Goal: Browse casually

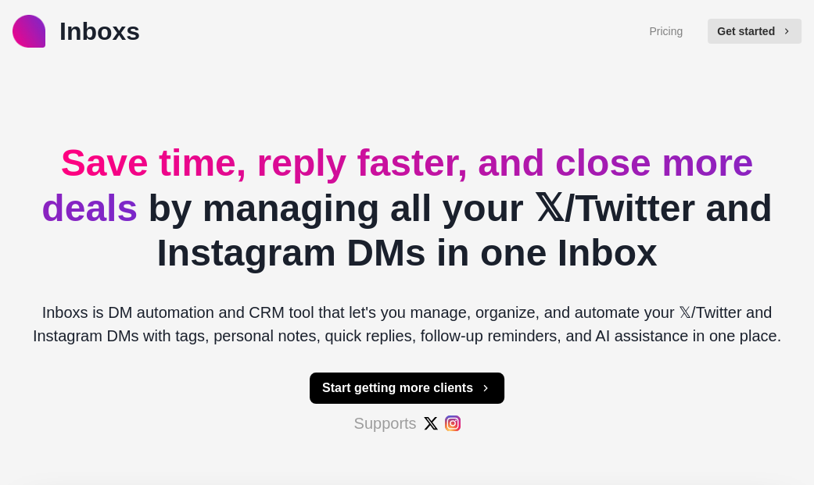
drag, startPoint x: 80, startPoint y: 99, endPoint x: 471, endPoint y: 168, distance: 396.9
click at [471, 167] on h2 "Save time, reply faster, and close more deals by managing all your 𝕏/Twitter an…" at bounding box center [407, 208] width 775 height 135
click at [471, 168] on h2 "Save time, reply faster, and close more deals by managing all your 𝕏/Twitter an…" at bounding box center [407, 208] width 775 height 135
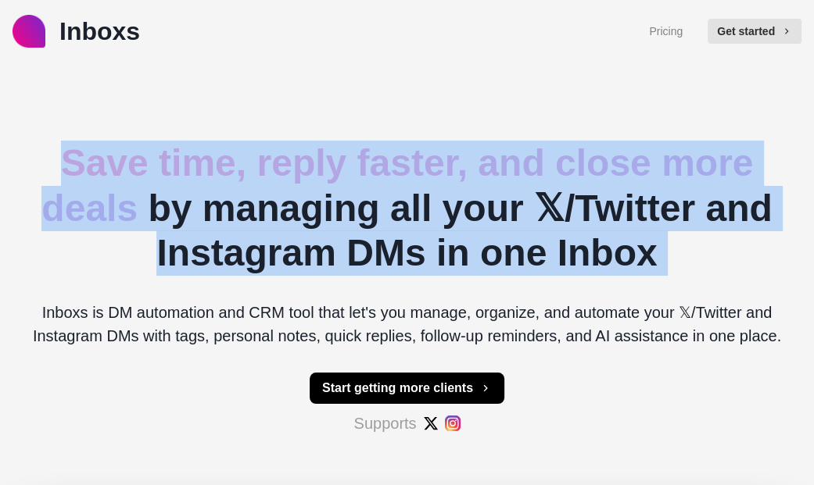
drag, startPoint x: 471, startPoint y: 168, endPoint x: 112, endPoint y: 107, distance: 363.9
click at [114, 141] on h2 "Save time, reply faster, and close more deals by managing all your 𝕏/Twitter an…" at bounding box center [407, 208] width 775 height 135
click at [112, 142] on span "Save time, reply faster, and close more deals" at bounding box center [396, 185] width 711 height 87
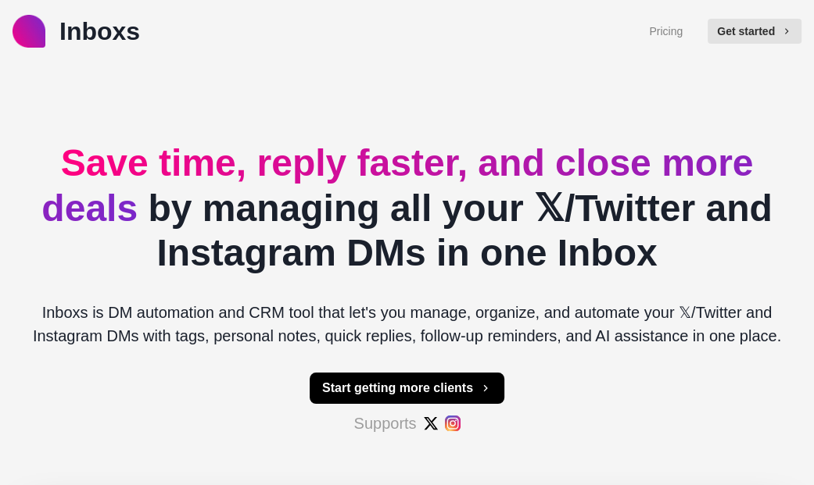
drag, startPoint x: 82, startPoint y: 100, endPoint x: 549, endPoint y: 183, distance: 474.0
click at [544, 182] on h2 "Save time, reply faster, and close more deals by managing all your 𝕏/Twitter an…" at bounding box center [407, 208] width 775 height 135
click at [549, 183] on h2 "Save time, reply faster, and close more deals by managing all your 𝕏/Twitter an…" at bounding box center [407, 208] width 775 height 135
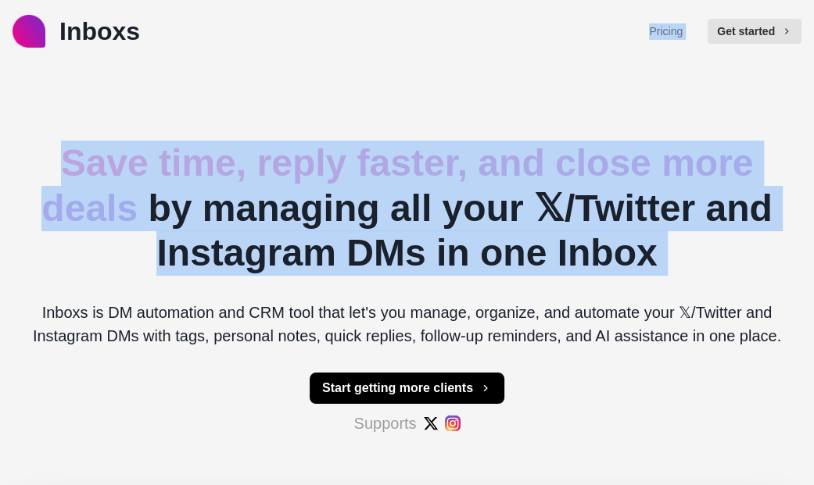
drag, startPoint x: 549, startPoint y: 183, endPoint x: 57, endPoint y: 61, distance: 506.6
click at [58, 61] on div "Inboxs Pricing Get started Save time, reply faster, and close more deals by man…" at bounding box center [407, 490] width 814 height 980
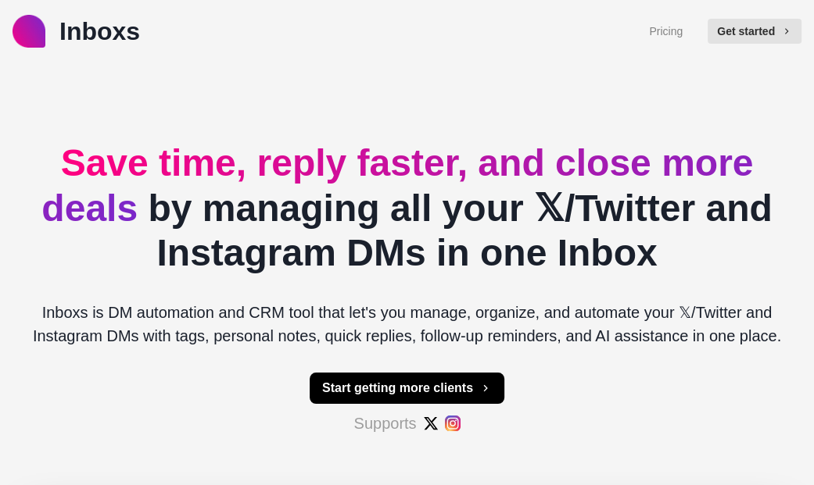
click at [58, 141] on h2 "Save time, reply faster, and close more deals by managing all your 𝕏/Twitter an…" at bounding box center [407, 208] width 775 height 135
drag, startPoint x: 77, startPoint y: 93, endPoint x: 428, endPoint y: 188, distance: 363.7
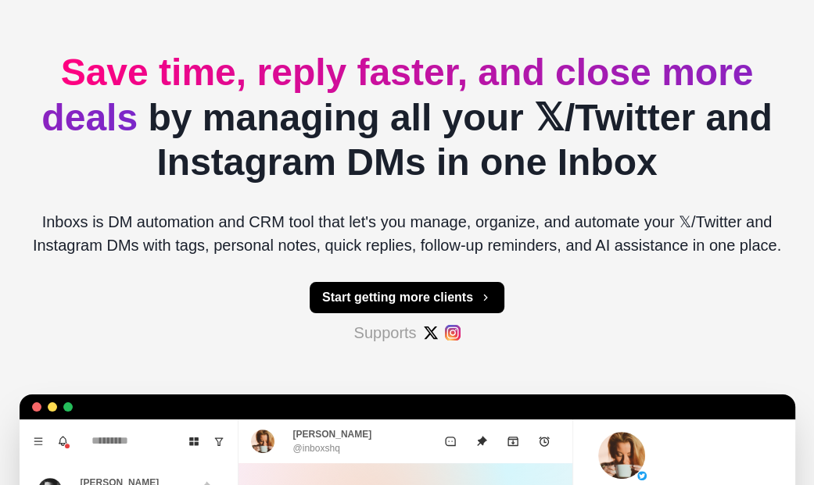
scroll to position [89, 0]
